Goal: Task Accomplishment & Management: Complete application form

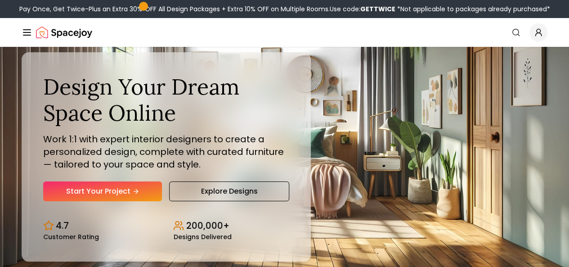
drag, startPoint x: 123, startPoint y: 217, endPoint x: 119, endPoint y: 222, distance: 5.8
click at [123, 201] on link "Start Your Project" at bounding box center [102, 191] width 119 height 20
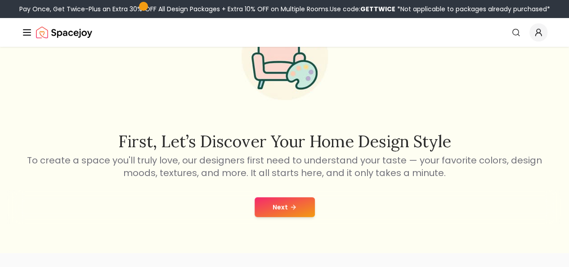
scroll to position [135, 0]
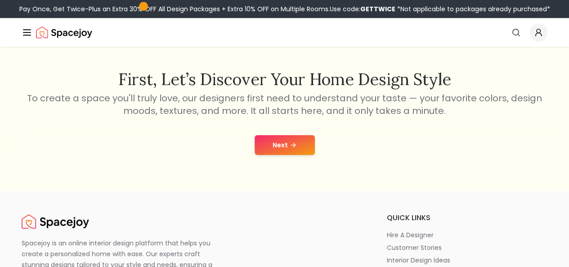
click at [284, 143] on button "Next" at bounding box center [285, 145] width 60 height 20
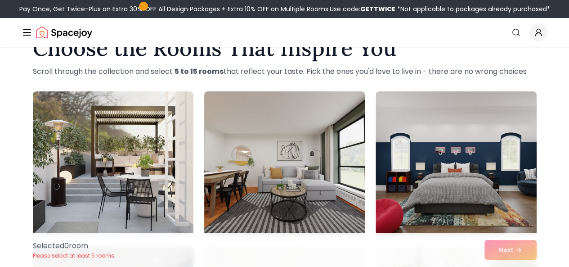
scroll to position [45, 0]
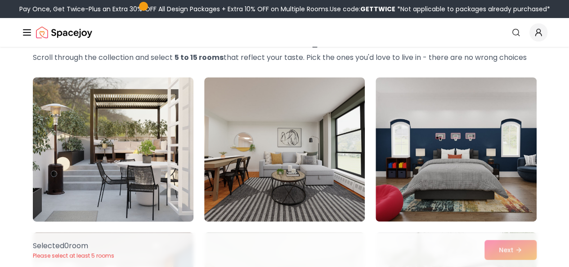
click at [178, 155] on img at bounding box center [113, 149] width 169 height 151
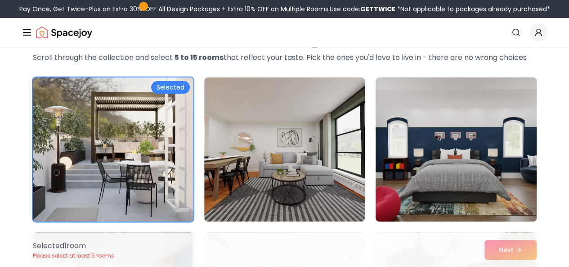
click at [386, 134] on img at bounding box center [455, 149] width 169 height 151
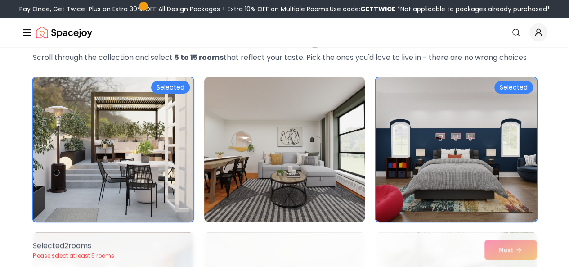
click at [230, 160] on img at bounding box center [284, 149] width 169 height 151
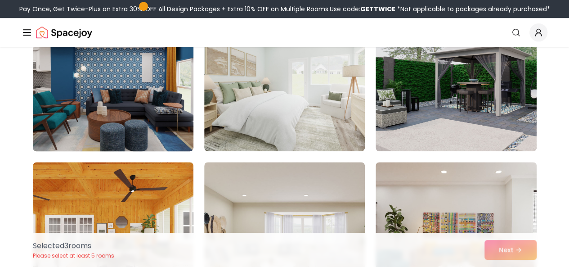
scroll to position [225, 0]
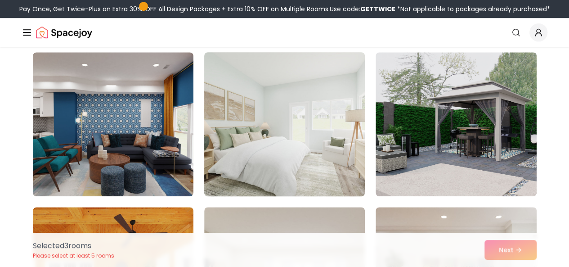
click at [240, 128] on img at bounding box center [284, 124] width 169 height 151
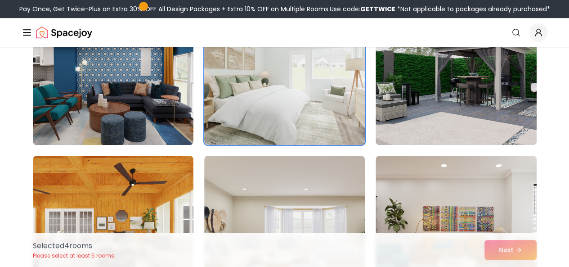
scroll to position [315, 0]
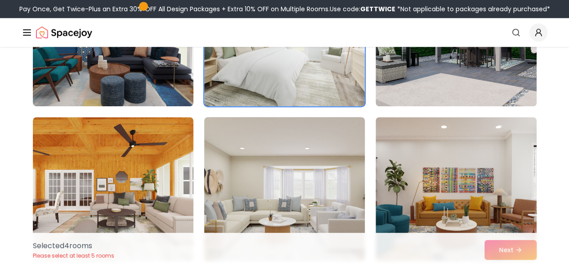
click at [260, 134] on img at bounding box center [284, 188] width 169 height 151
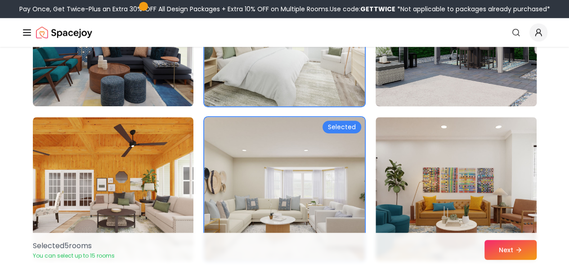
click at [429, 90] on img at bounding box center [455, 34] width 169 height 151
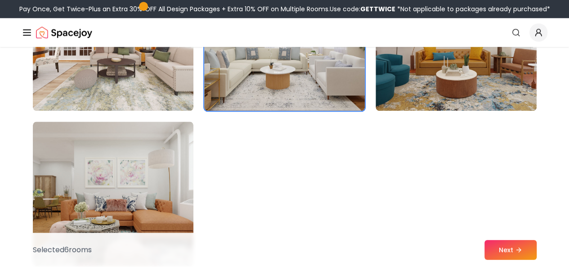
scroll to position [495, 0]
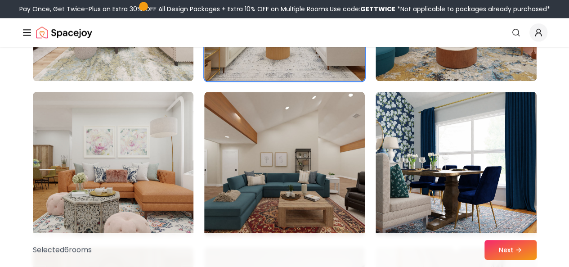
drag, startPoint x: 106, startPoint y: 153, endPoint x: 178, endPoint y: 143, distance: 73.0
click at [106, 152] on img at bounding box center [113, 163] width 169 height 151
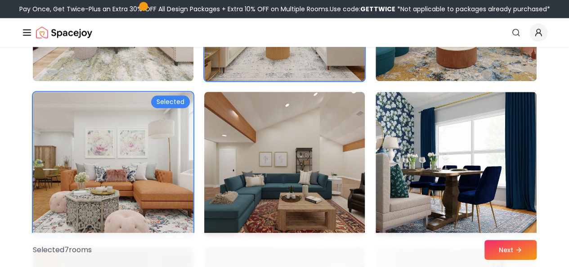
click at [265, 147] on img at bounding box center [284, 163] width 169 height 151
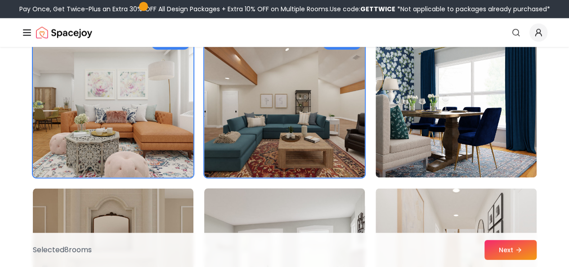
scroll to position [540, 0]
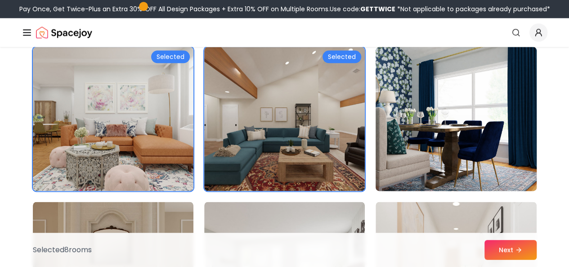
click at [389, 143] on img at bounding box center [455, 118] width 169 height 151
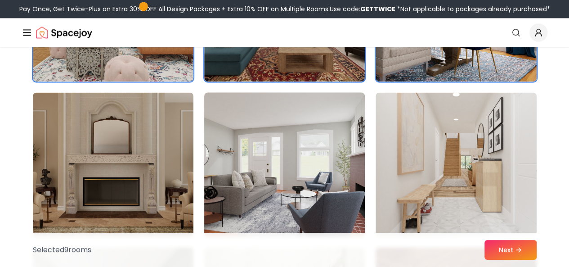
scroll to position [675, 0]
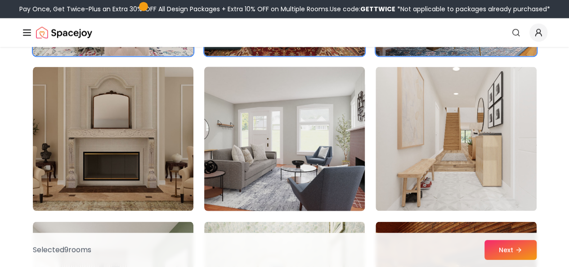
click at [301, 147] on img at bounding box center [284, 138] width 169 height 151
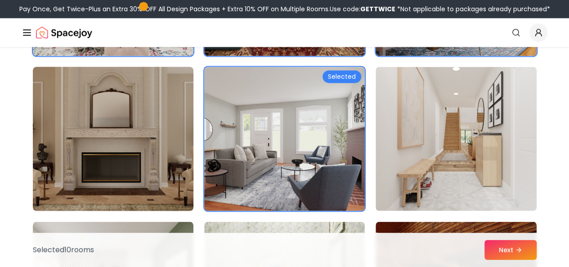
click at [144, 154] on img at bounding box center [113, 138] width 169 height 151
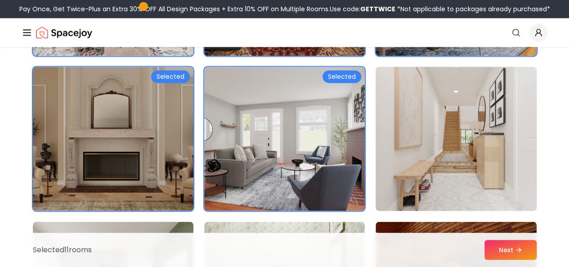
drag, startPoint x: 393, startPoint y: 127, endPoint x: 387, endPoint y: 128, distance: 5.9
click at [392, 127] on img at bounding box center [455, 138] width 169 height 151
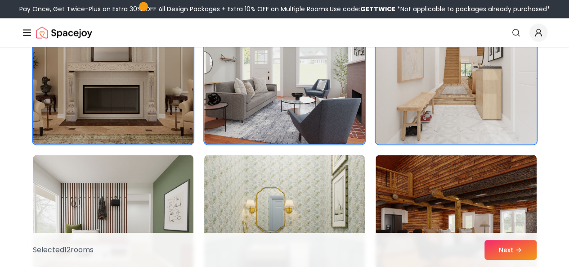
scroll to position [855, 0]
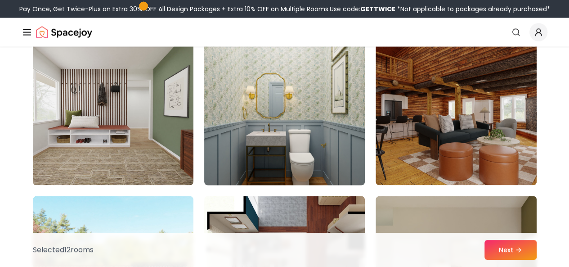
click at [318, 138] on img at bounding box center [284, 113] width 169 height 151
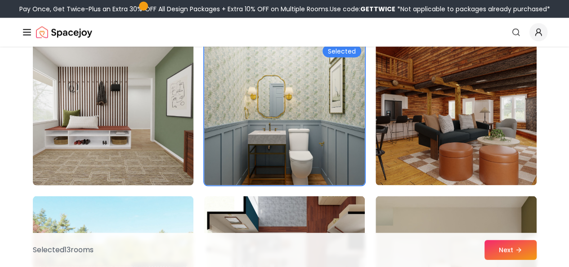
click at [140, 107] on img at bounding box center [113, 113] width 169 height 151
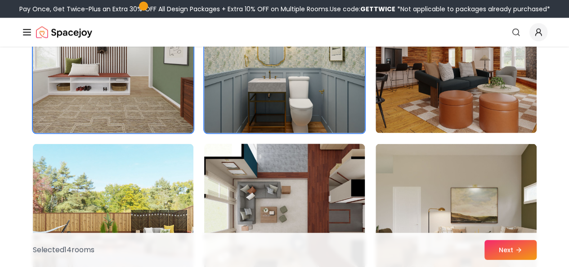
scroll to position [989, 0]
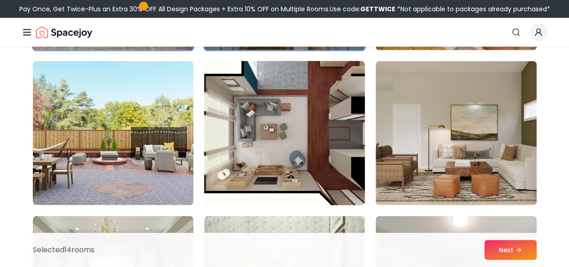
click at [246, 102] on img at bounding box center [284, 133] width 169 height 151
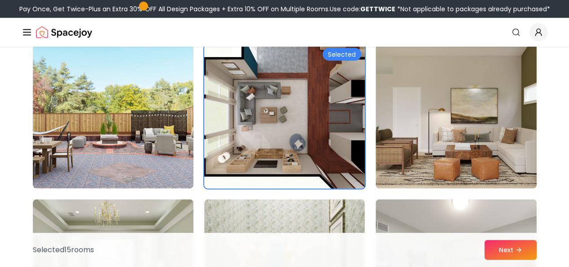
scroll to position [1124, 0]
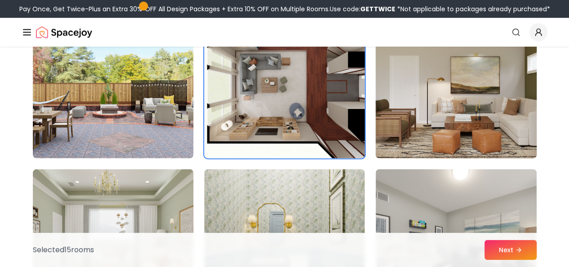
scroll to position [1034, 0]
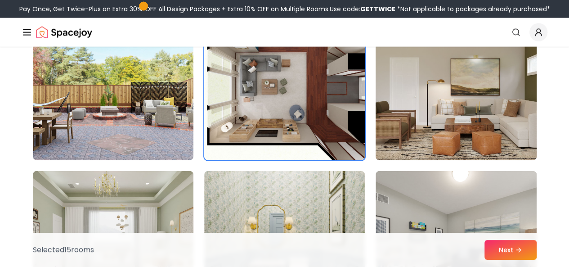
click at [405, 69] on img at bounding box center [455, 88] width 169 height 151
click at [404, 68] on img at bounding box center [455, 88] width 169 height 151
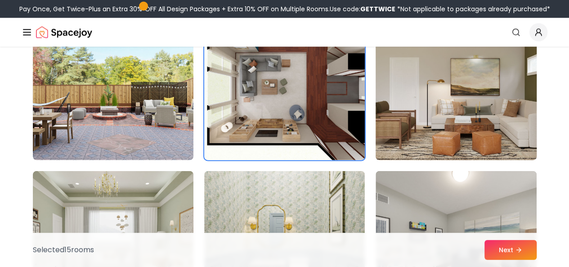
click at [404, 68] on img at bounding box center [455, 88] width 169 height 151
click at [405, 68] on img at bounding box center [455, 88] width 169 height 151
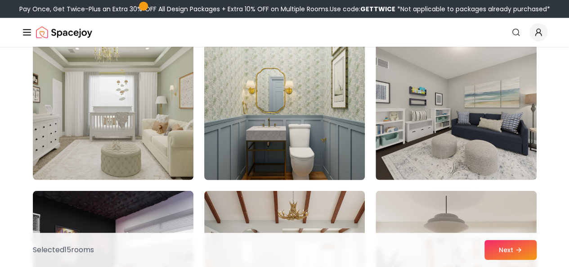
click at [345, 94] on img at bounding box center [284, 107] width 169 height 151
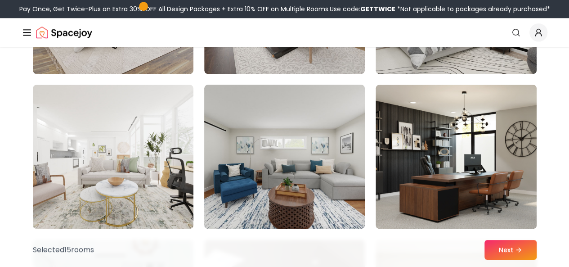
scroll to position [2246, 0]
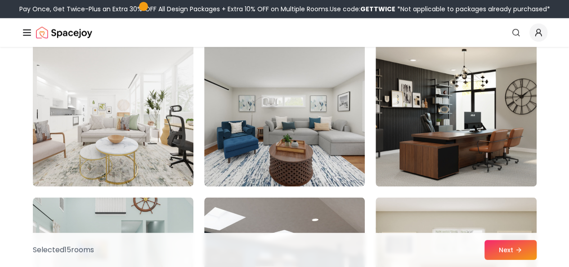
drag, startPoint x: 145, startPoint y: 204, endPoint x: 544, endPoint y: 264, distance: 403.4
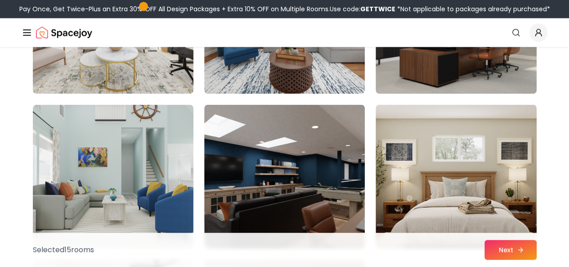
click at [499, 246] on button "Next" at bounding box center [510, 250] width 52 height 20
